Goal: Information Seeking & Learning: Learn about a topic

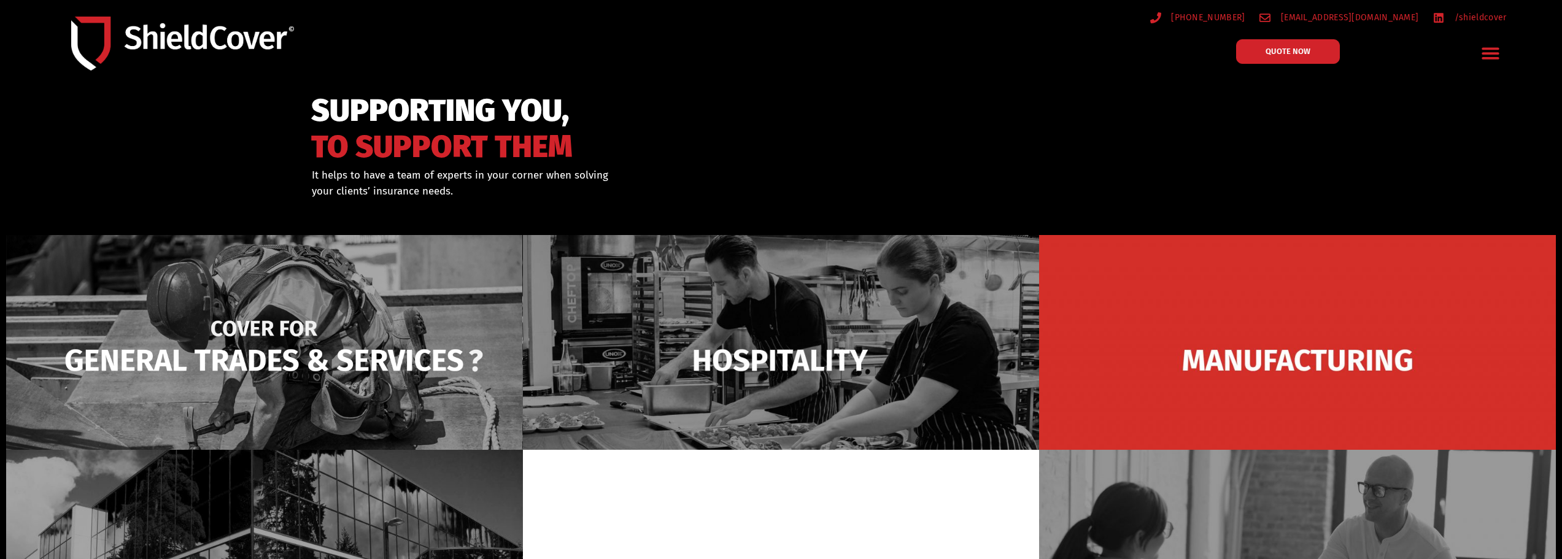
click at [331, 360] on img at bounding box center [264, 360] width 517 height 250
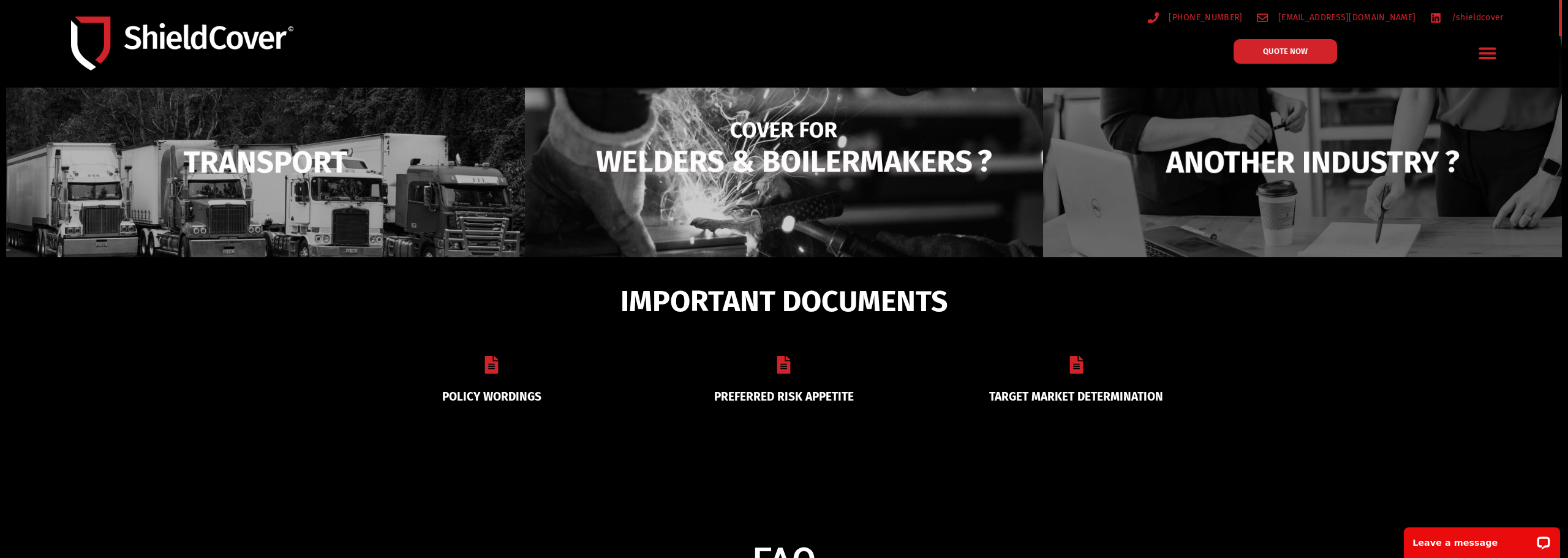
scroll to position [662, 0]
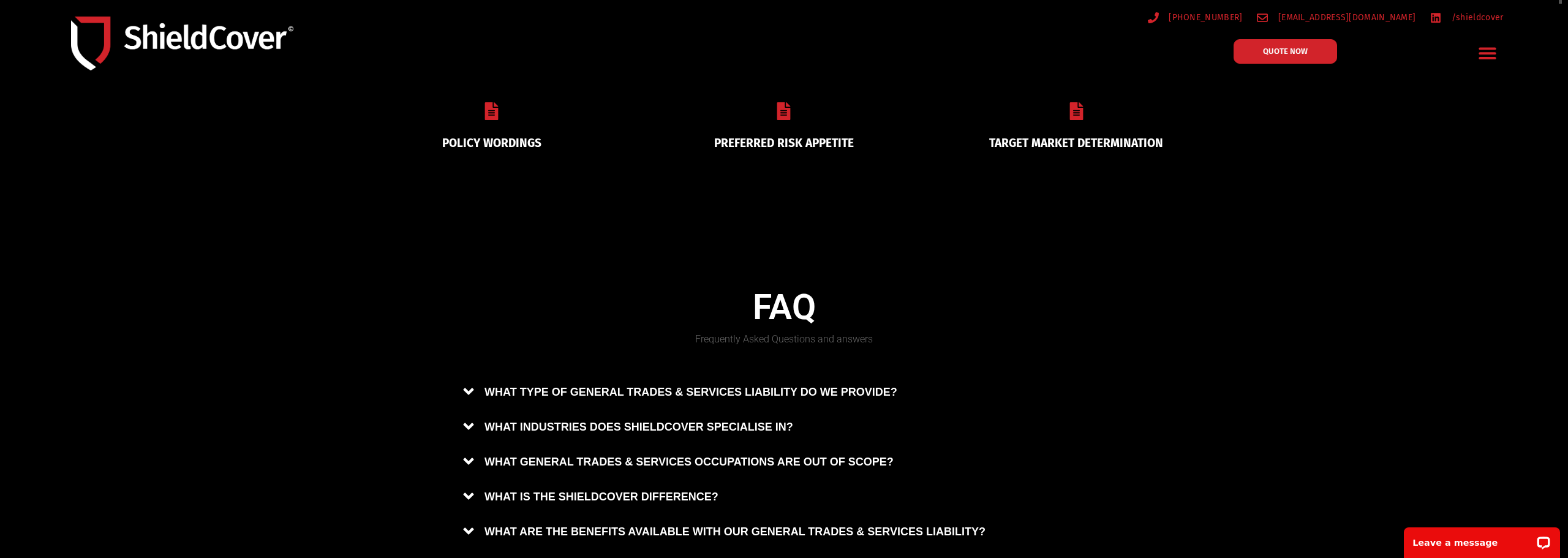
click at [815, 129] on div "PREFERRED RISK APPETITE" at bounding box center [784, 125] width 292 height 77
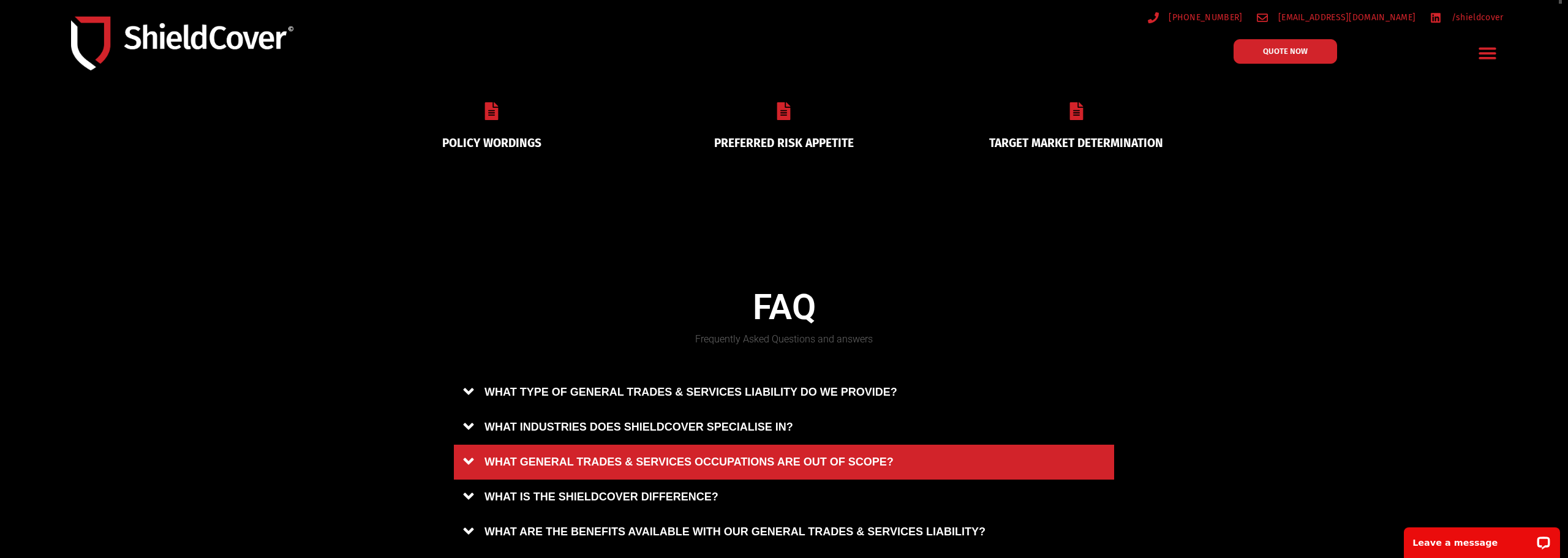
click at [841, 456] on link "WHAT GENERAL TRADES & SERVICES OCCUPATIONS ARE OUT OF SCOPE?" at bounding box center [784, 462] width 661 height 35
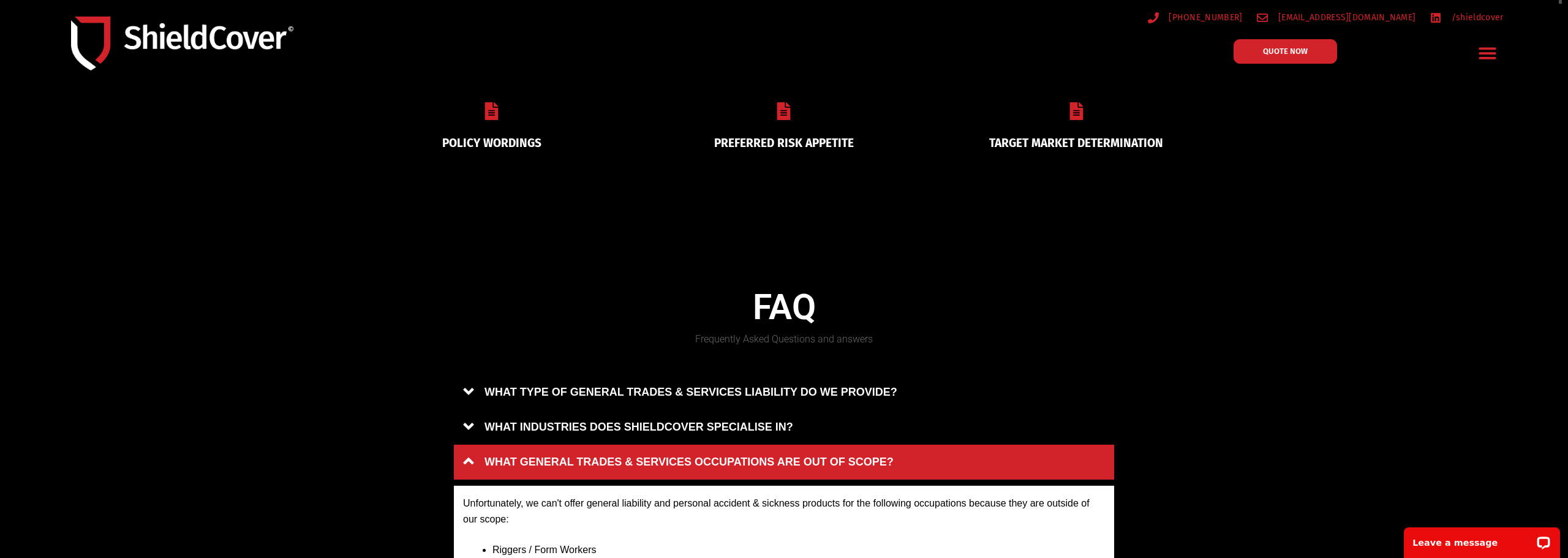
click at [782, 136] on link "PREFERRED RISK APPETITE" at bounding box center [784, 143] width 140 height 14
click at [1300, 51] on span "QUOTE NOW" at bounding box center [1285, 51] width 49 height 9
